Goal: Task Accomplishment & Management: Manage account settings

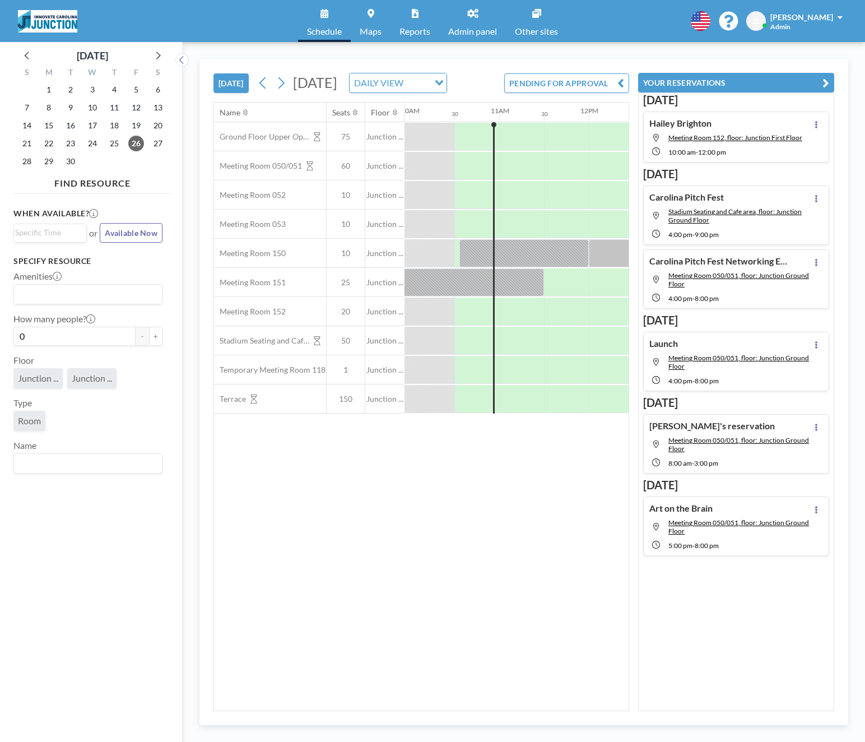
scroll to position [0, 897]
click at [156, 54] on icon at bounding box center [157, 55] width 15 height 15
click at [75, 126] on span "14" at bounding box center [71, 126] width 16 height 16
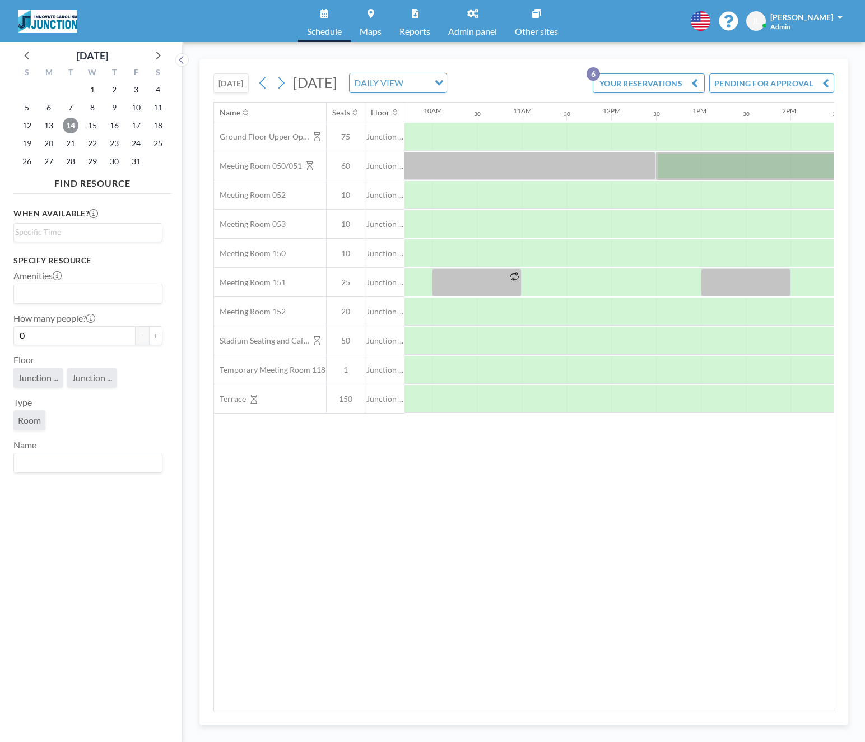
scroll to position [0, 870]
click at [549, 174] on div at bounding box center [498, 166] width 314 height 28
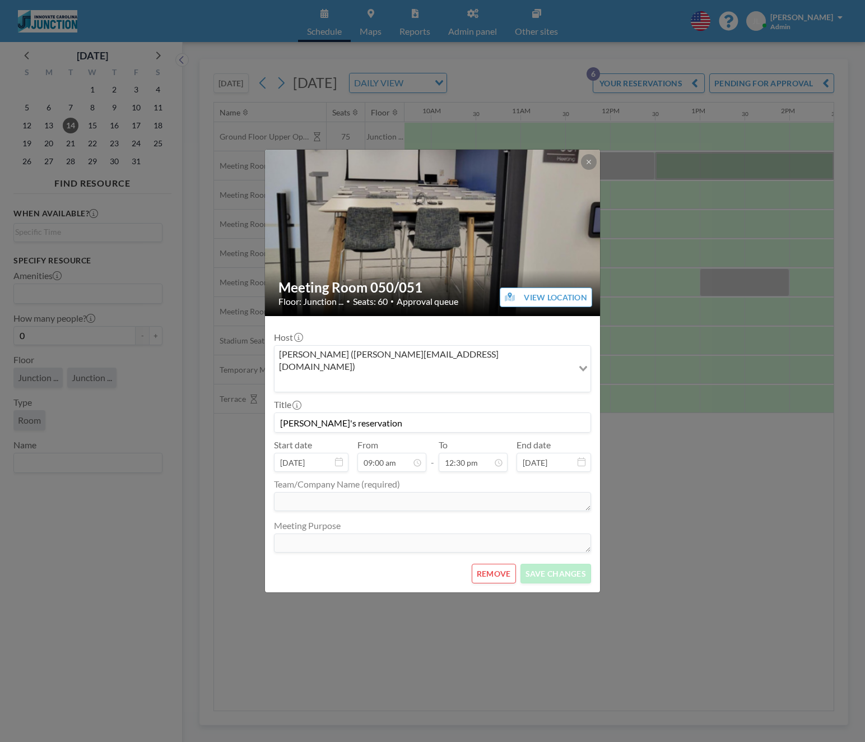
click at [747, 165] on div "Meeting Room 050/051 Floor: Junction ... • Seats: 60 • Approval queue VIEW LOCA…" at bounding box center [432, 371] width 865 height 742
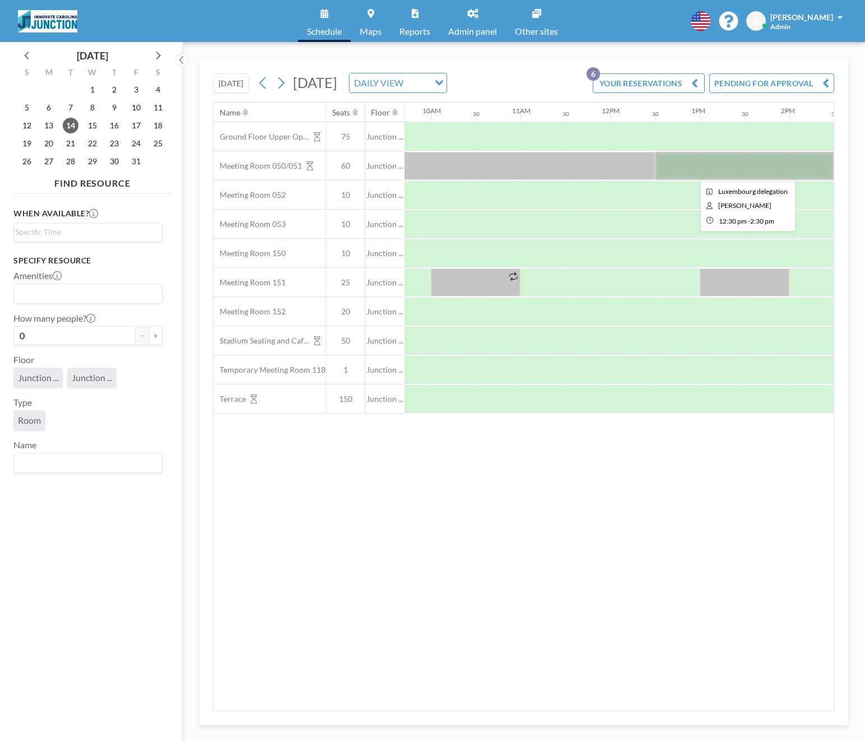
click at [747, 165] on div at bounding box center [744, 166] width 179 height 28
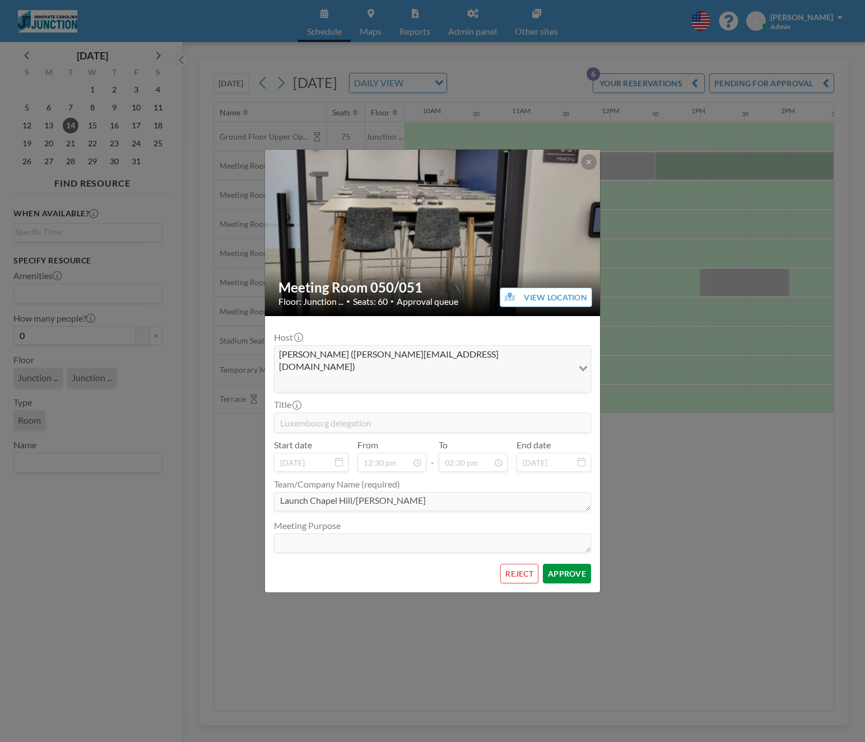
click at [594, 557] on form "Host [PERSON_NAME] ([PERSON_NAME][EMAIL_ADDRESS][DOMAIN_NAME]) Loading... Title…" at bounding box center [432, 454] width 335 height 277
click at [587, 564] on button "APPROVE" at bounding box center [567, 574] width 48 height 20
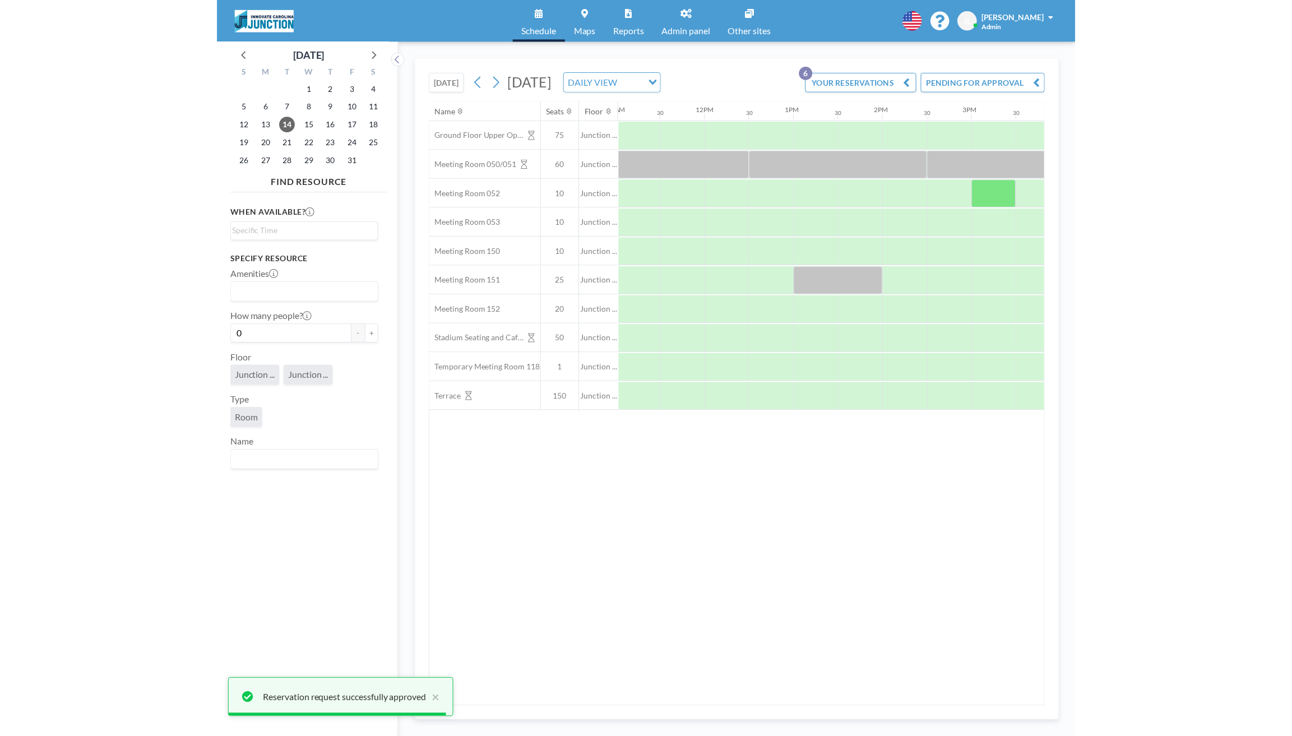
scroll to position [0, 1261]
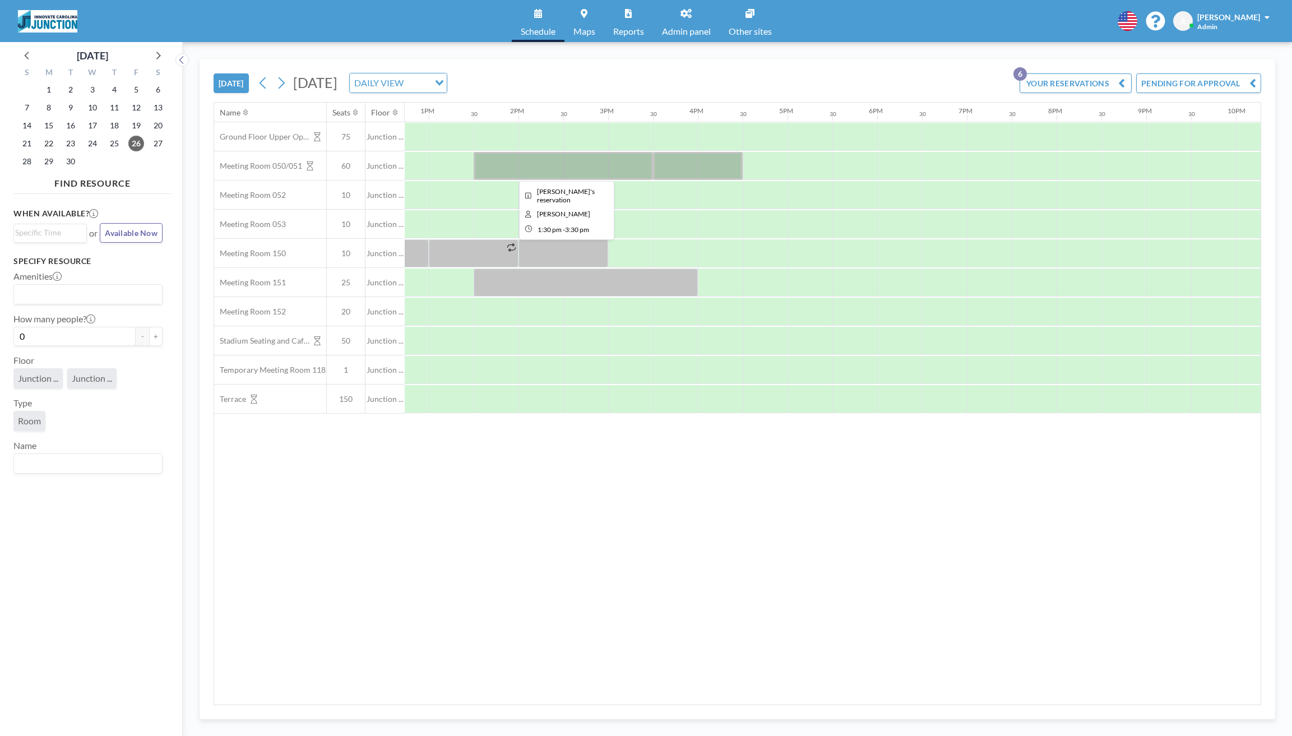
scroll to position [0, 1143]
click at [534, 169] on div at bounding box center [561, 166] width 179 height 28
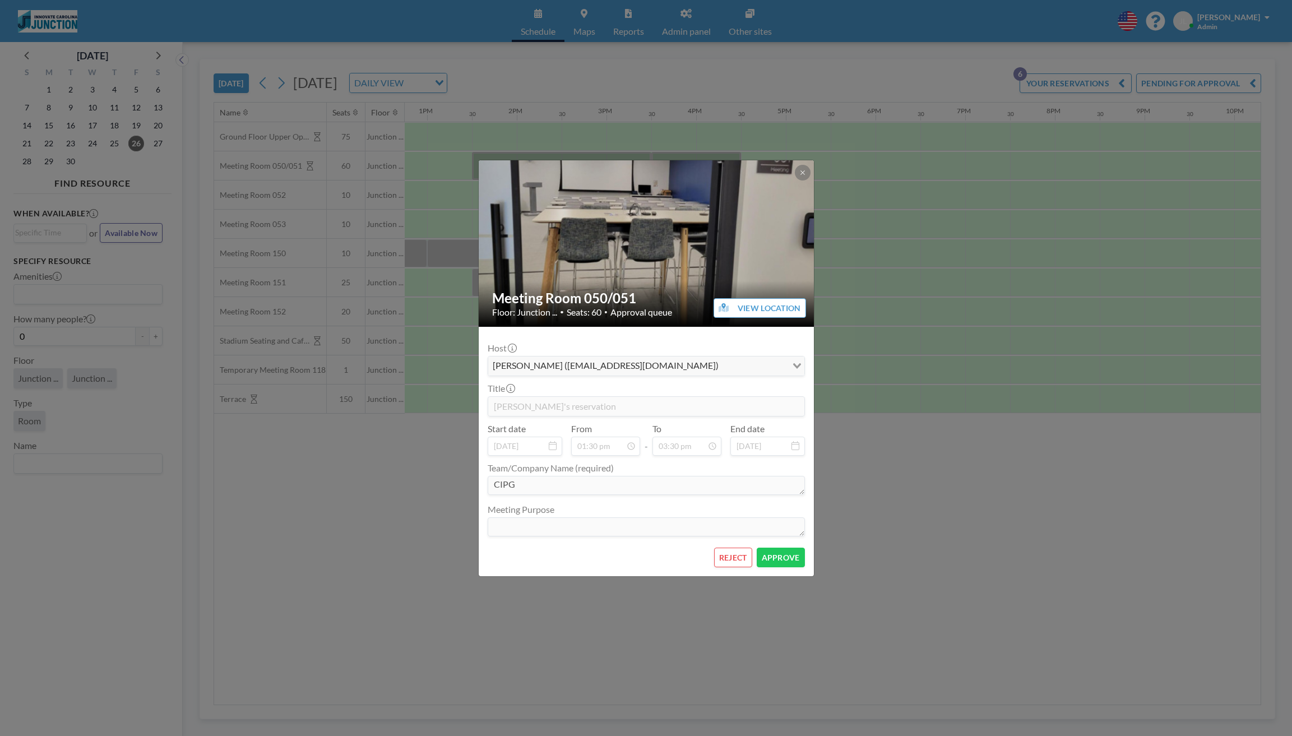
click at [865, 201] on div "Meeting Room 050/051 Floor: Junction ... • Seats: 60 • Approval queue VIEW LOCA…" at bounding box center [646, 368] width 1292 height 736
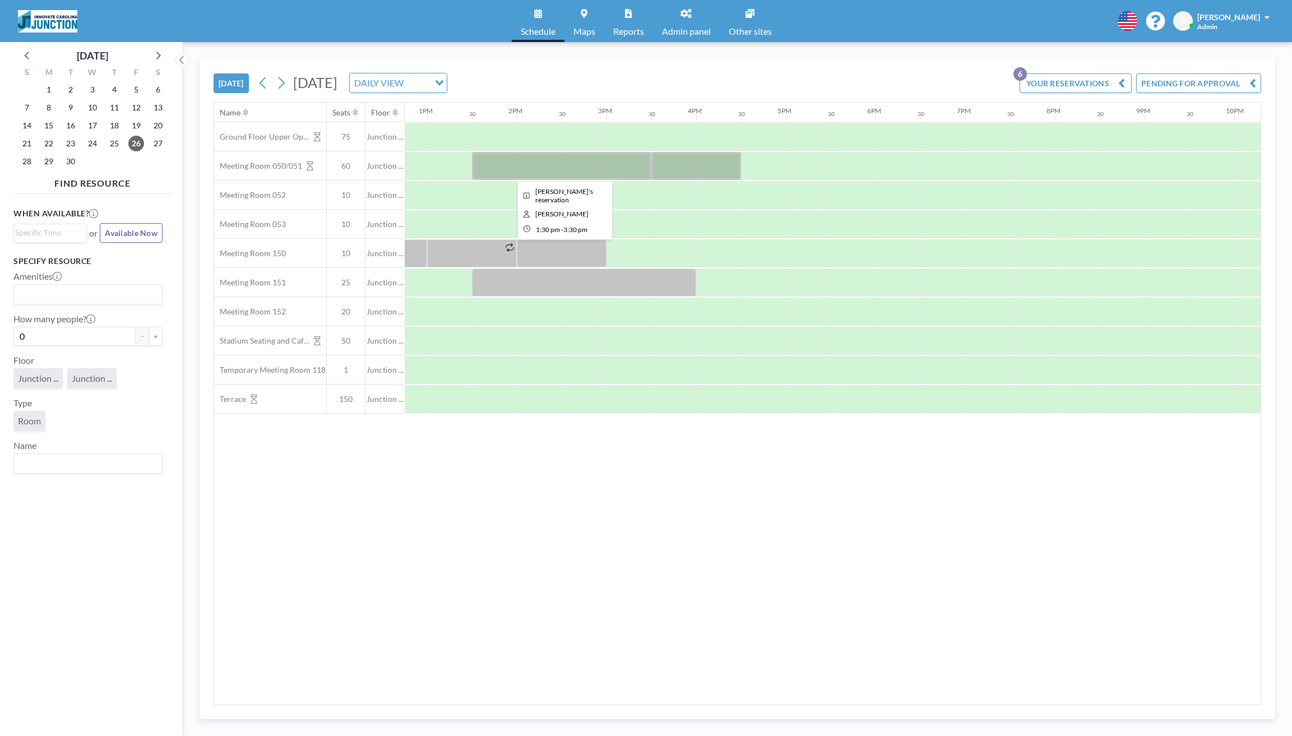
click at [530, 166] on div at bounding box center [561, 166] width 179 height 28
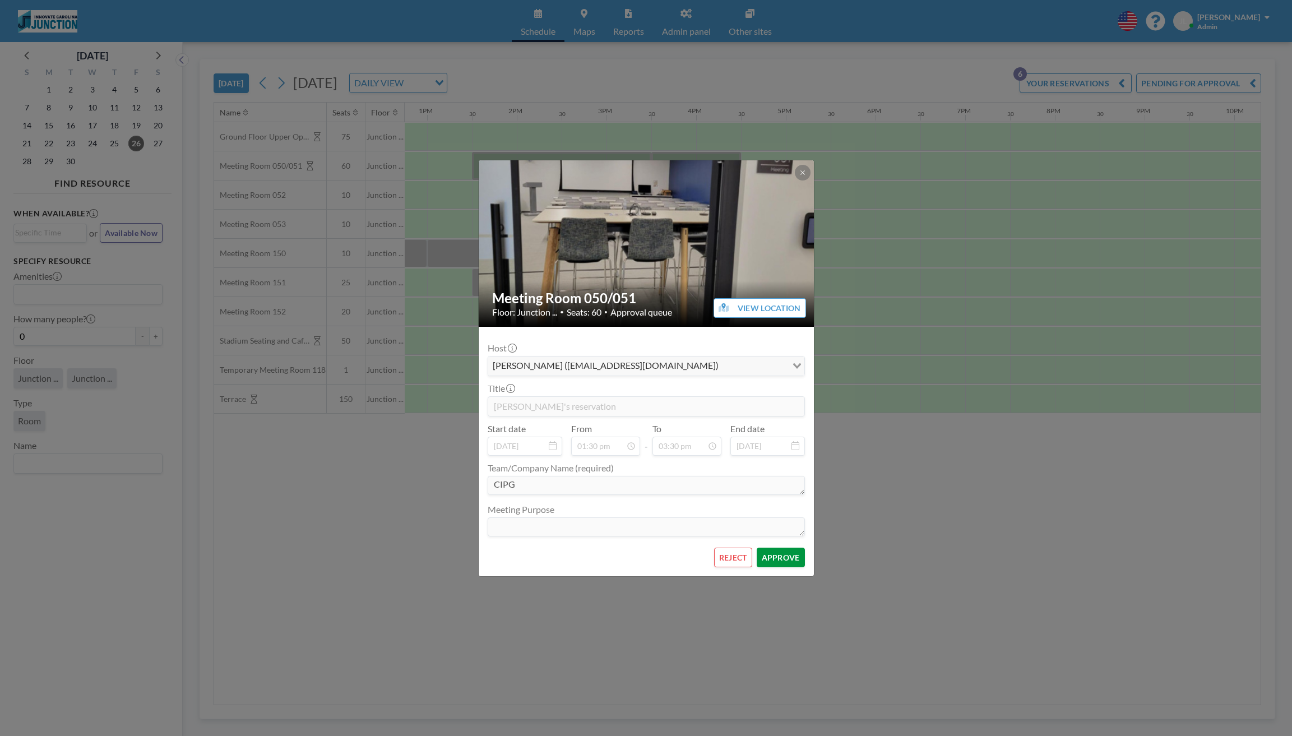
click at [782, 552] on button "APPROVE" at bounding box center [781, 558] width 48 height 20
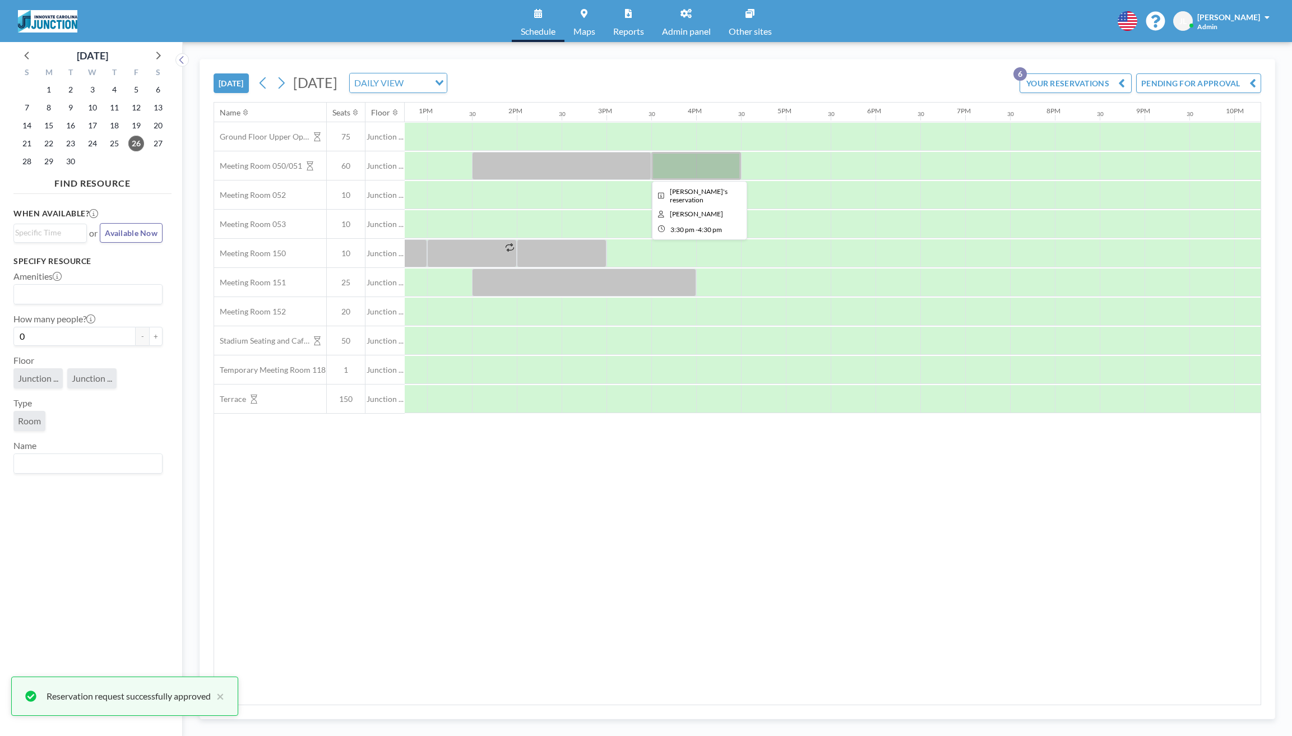
click at [717, 164] on div at bounding box center [696, 166] width 90 height 28
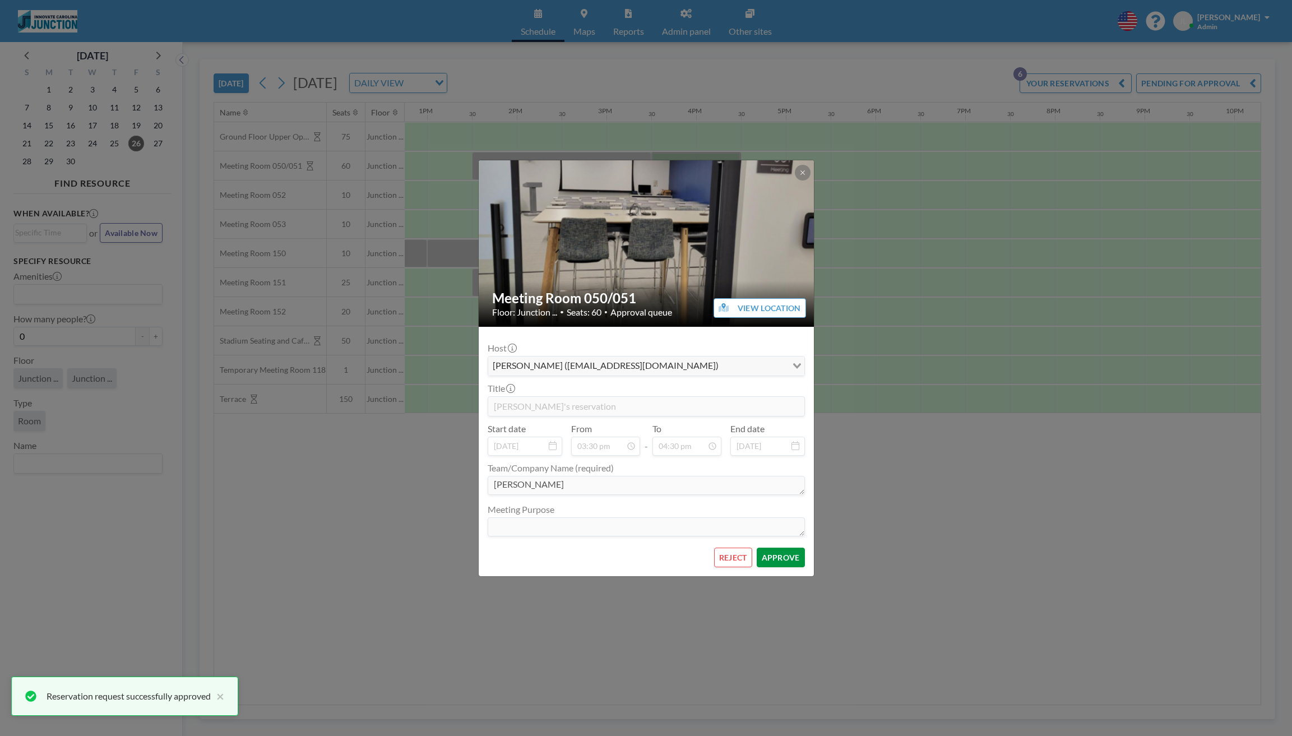
click at [782, 564] on button "APPROVE" at bounding box center [781, 558] width 48 height 20
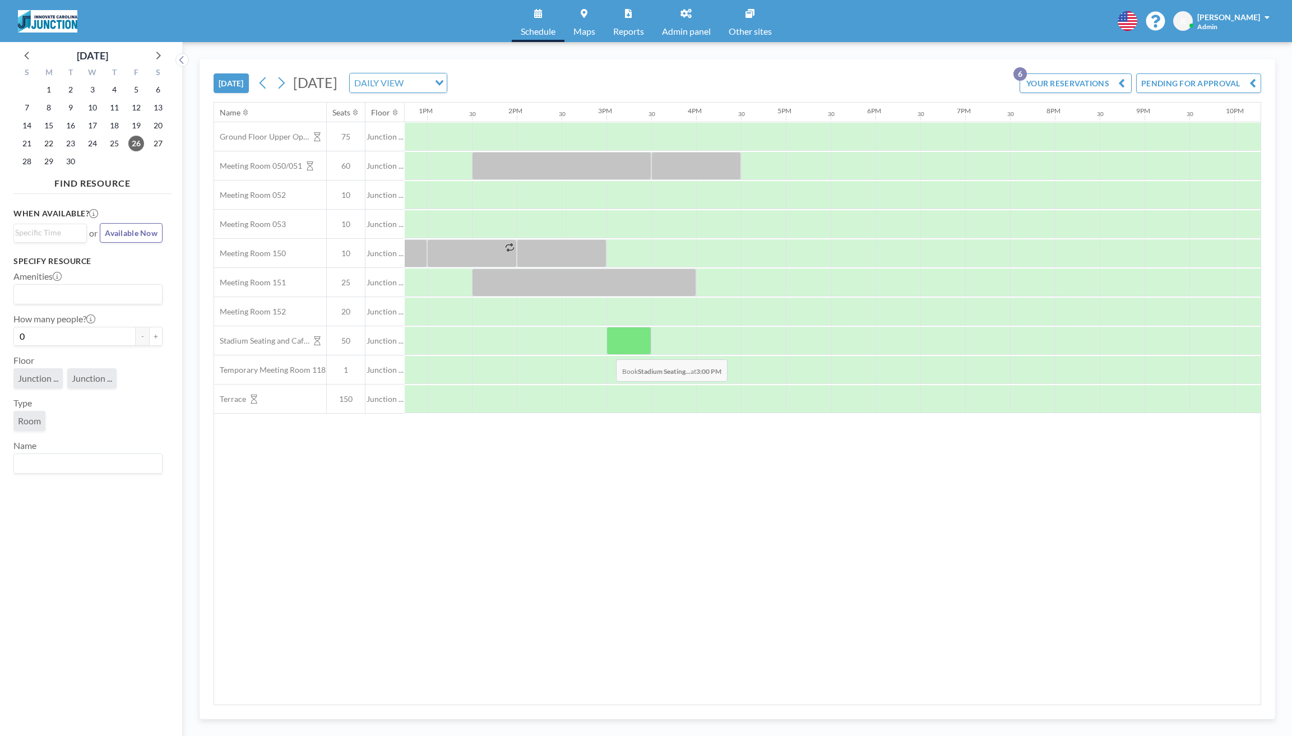
scroll to position [0, 1144]
